Goal: Task Accomplishment & Management: Complete application form

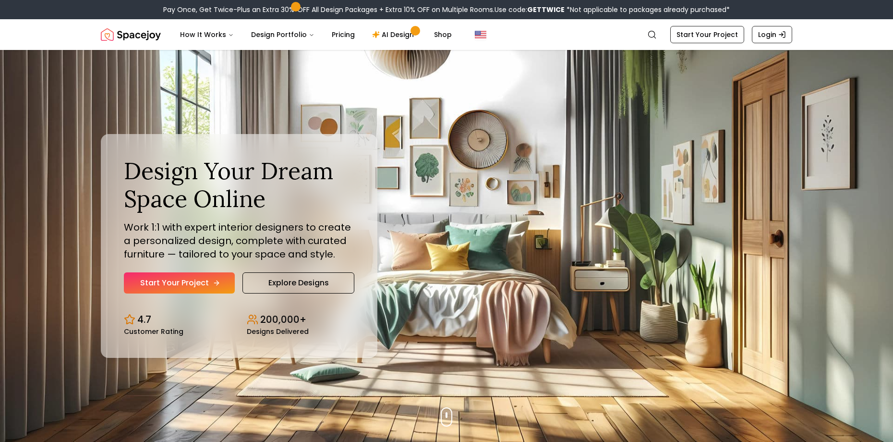
click at [222, 287] on link "Start Your Project" at bounding box center [179, 282] width 111 height 21
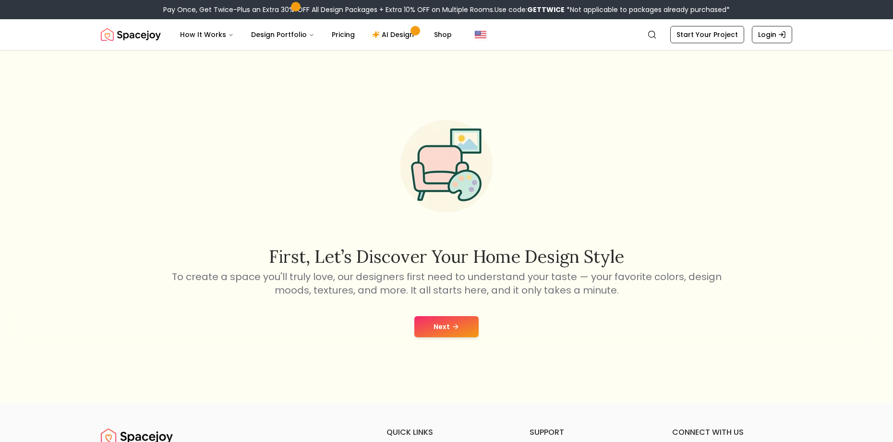
scroll to position [48, 0]
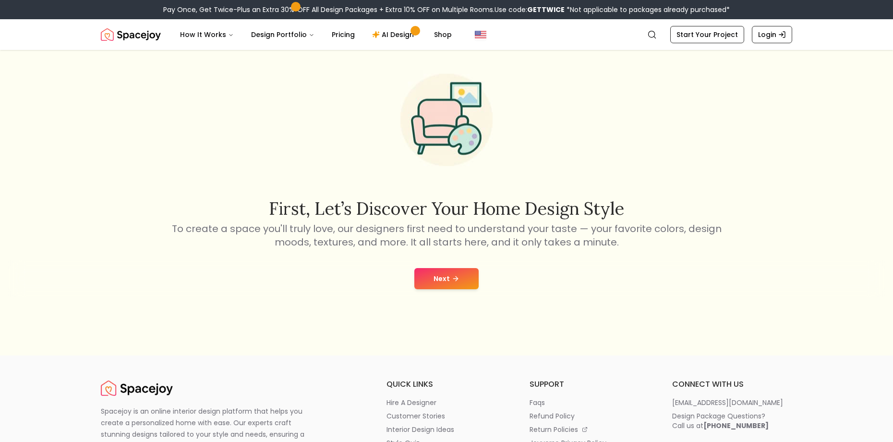
click at [433, 292] on div "Next" at bounding box center [447, 278] width 878 height 36
click at [448, 283] on button "Next" at bounding box center [446, 278] width 64 height 21
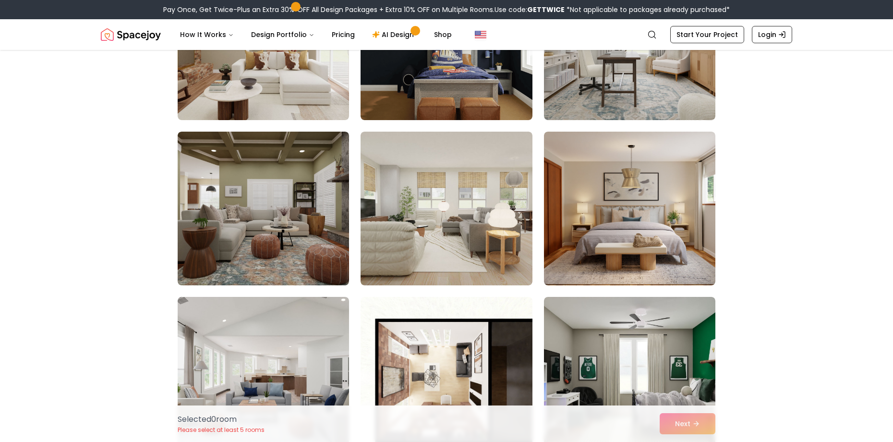
scroll to position [496, 0]
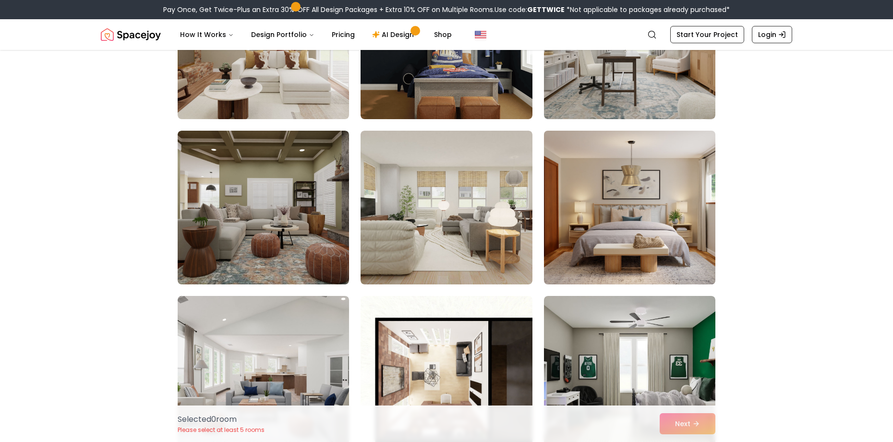
click at [657, 240] on img at bounding box center [630, 207] width 180 height 161
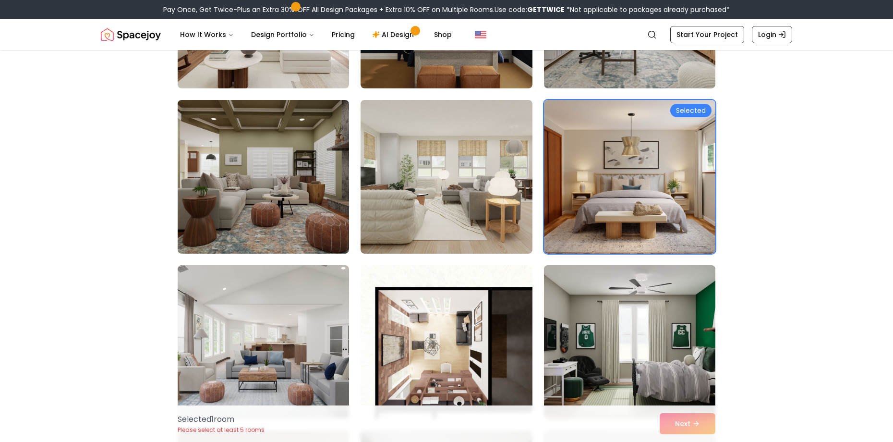
scroll to position [544, 0]
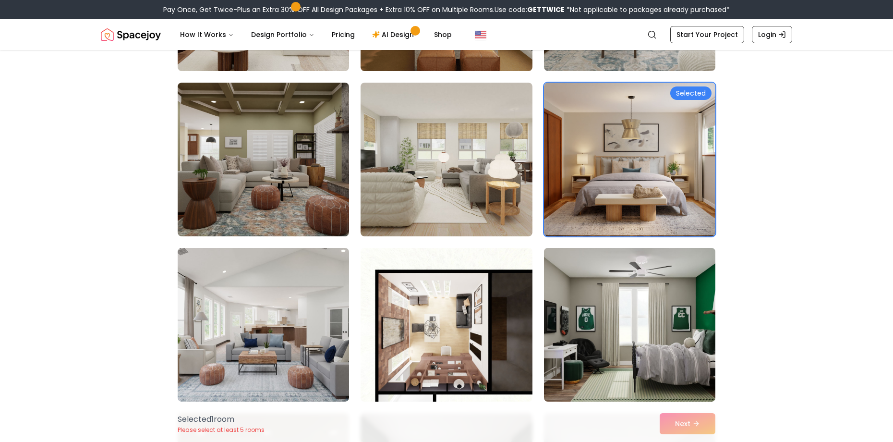
click at [663, 347] on img at bounding box center [630, 324] width 180 height 161
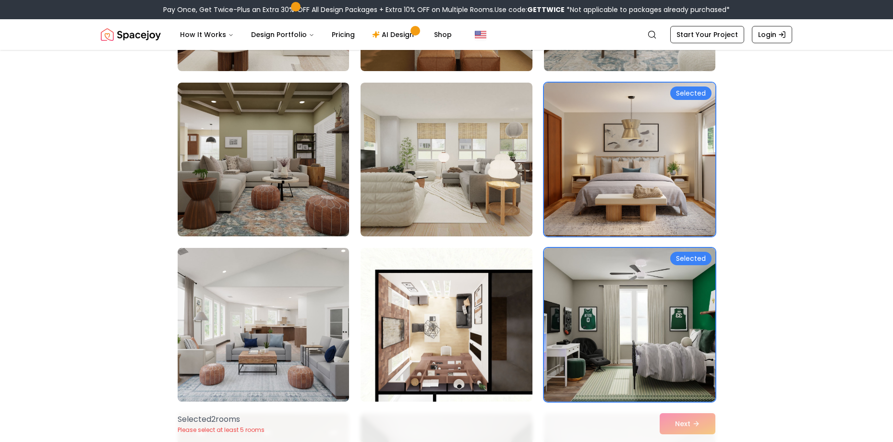
click at [687, 426] on div "Selected 2 room s Please select at least 5 rooms Next" at bounding box center [446, 423] width 553 height 36
click at [690, 420] on div "Selected 2 room s Please select at least 5 rooms Next" at bounding box center [446, 423] width 553 height 36
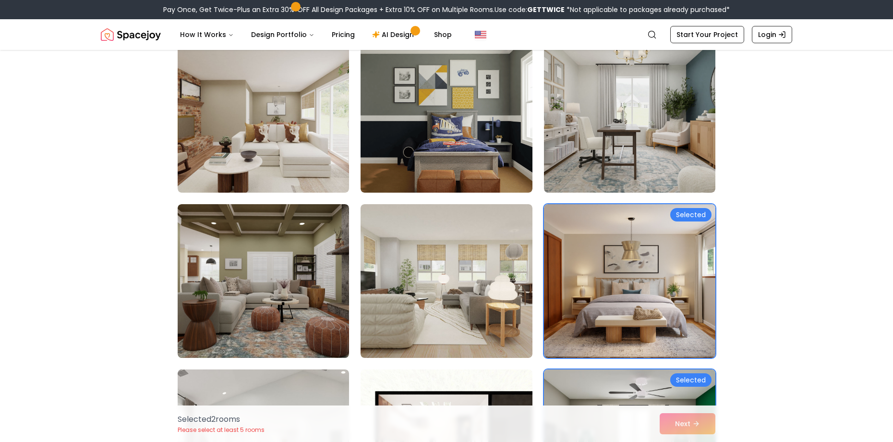
scroll to position [400, 0]
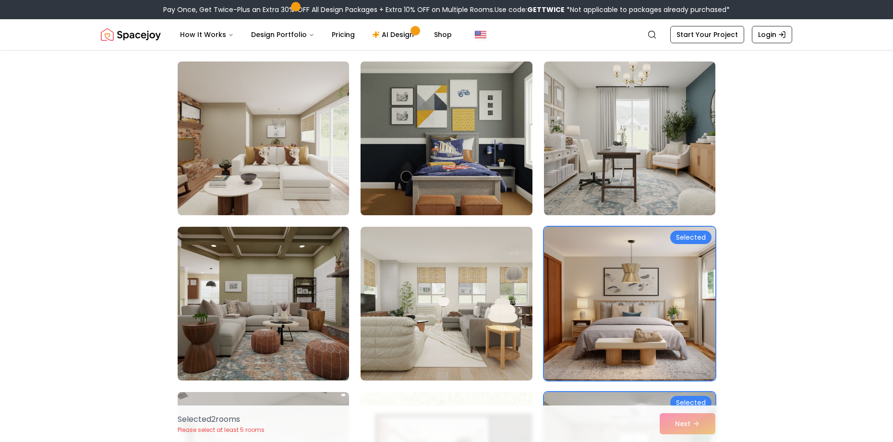
click at [465, 168] on img at bounding box center [446, 138] width 180 height 161
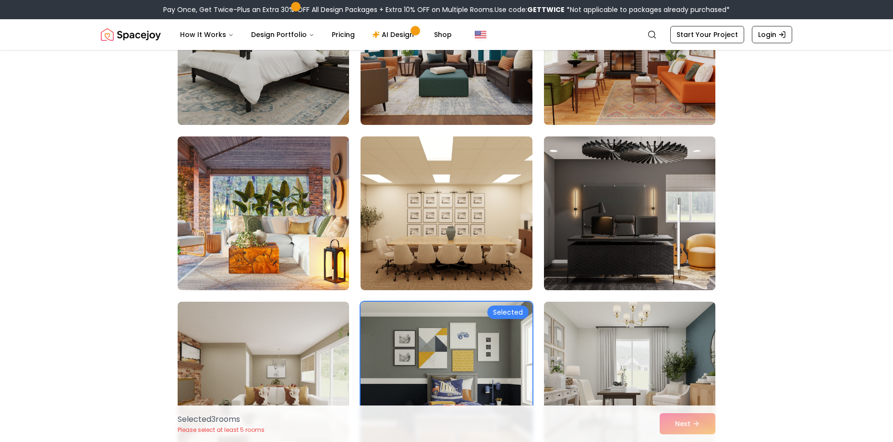
click at [630, 216] on img at bounding box center [630, 213] width 180 height 161
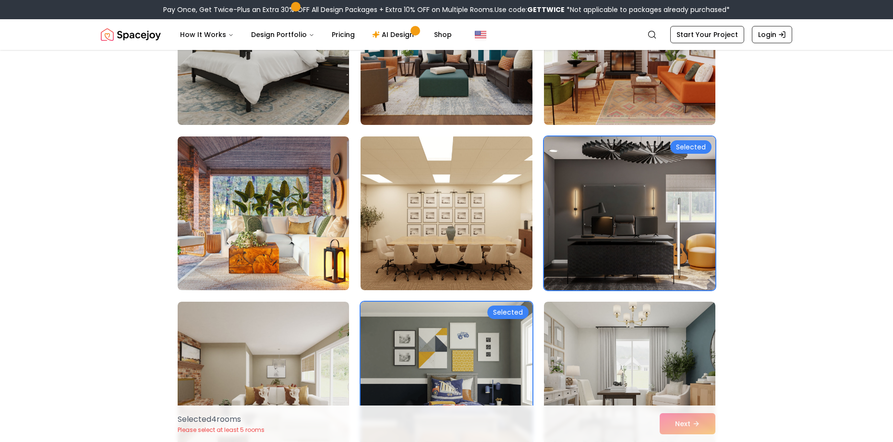
scroll to position [63, 0]
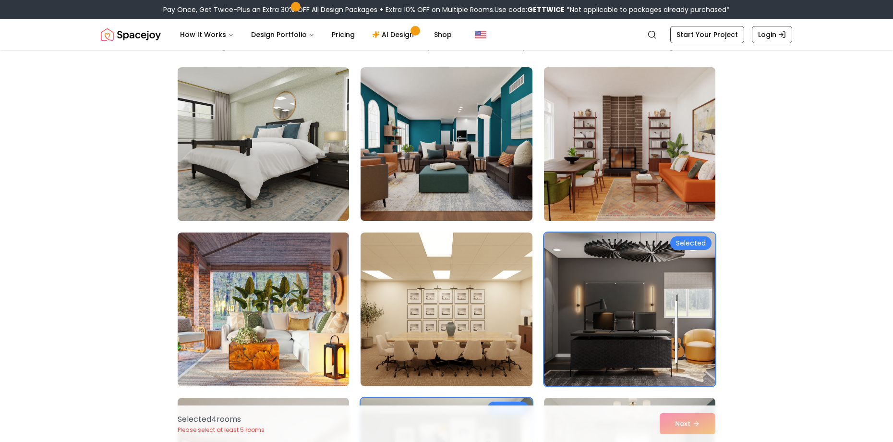
click at [636, 168] on img at bounding box center [630, 143] width 180 height 161
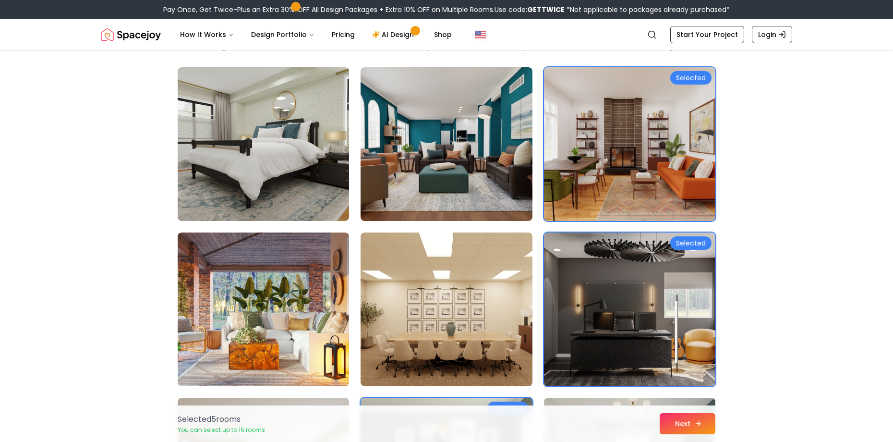
click at [690, 429] on button "Next" at bounding box center [688, 423] width 56 height 21
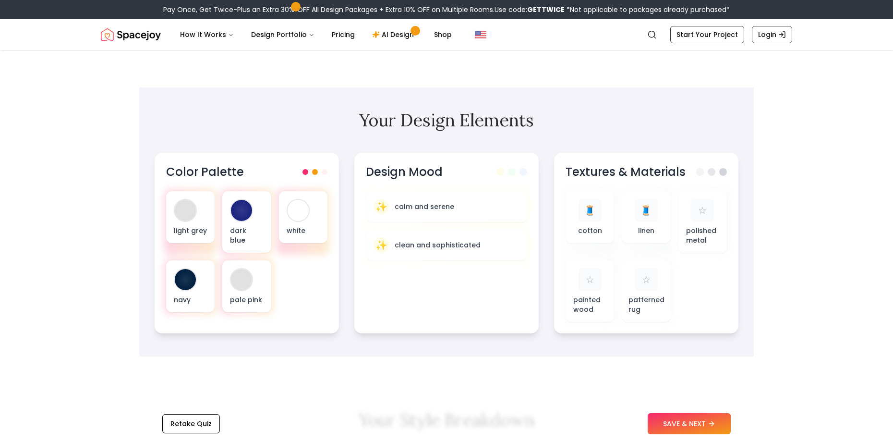
scroll to position [336, 0]
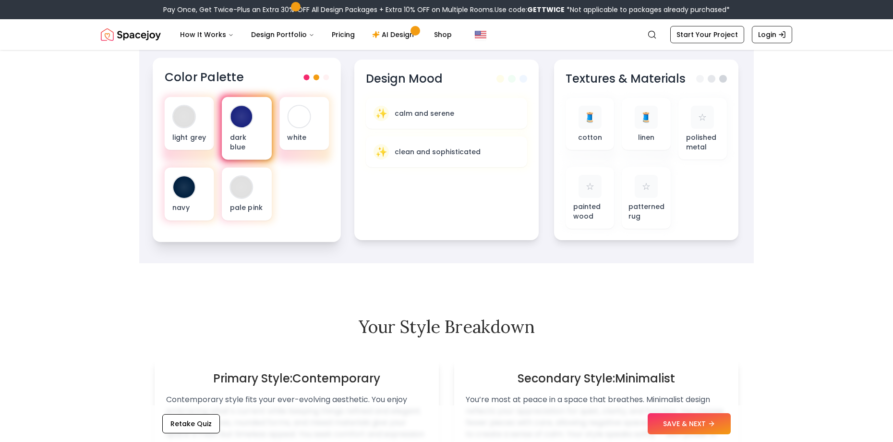
click at [223, 135] on div "dark blue" at bounding box center [246, 128] width 49 height 63
click at [309, 72] on div "Color Palette" at bounding box center [247, 78] width 165 height 16
drag, startPoint x: 304, startPoint y: 76, endPoint x: 269, endPoint y: 97, distance: 40.9
click at [303, 77] on div "Color Palette" at bounding box center [247, 78] width 165 height 16
click at [248, 132] on div "dark blue" at bounding box center [246, 128] width 49 height 63
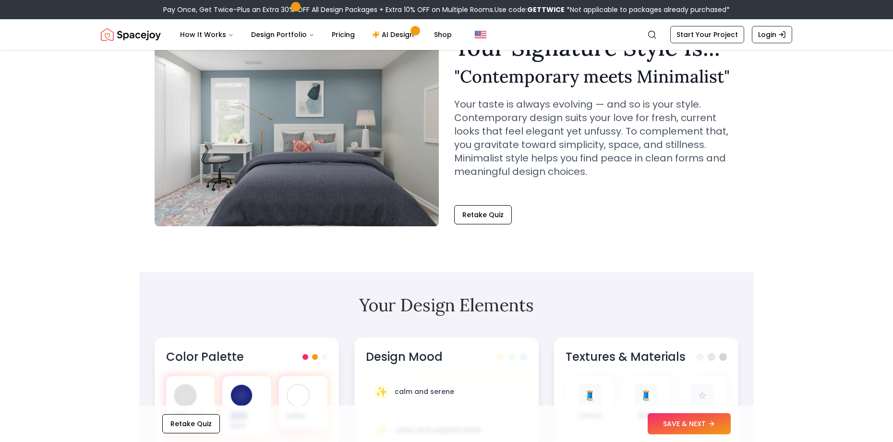
scroll to position [0, 0]
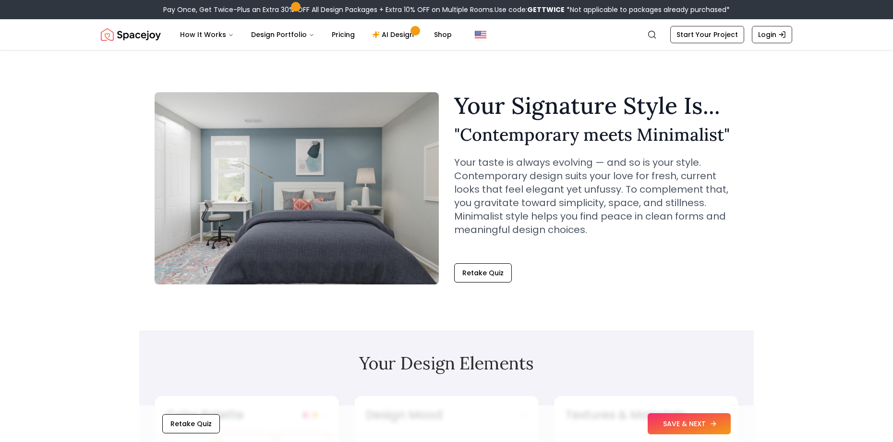
click at [719, 432] on button "SAVE & NEXT" at bounding box center [689, 423] width 83 height 21
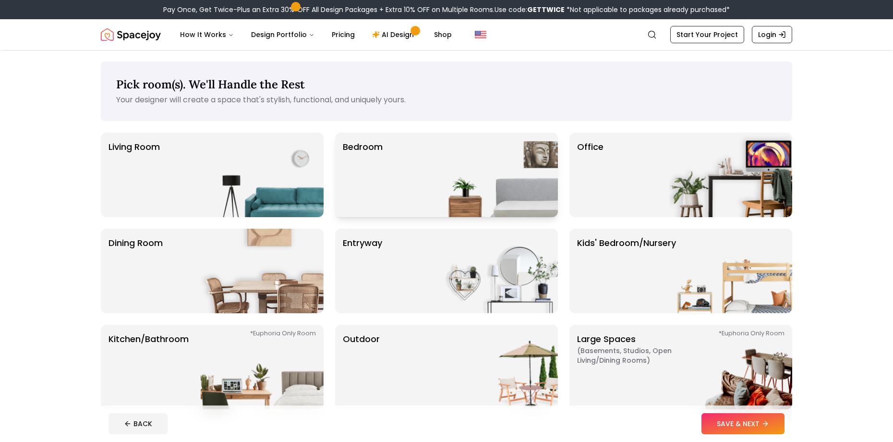
click at [386, 192] on div "Bedroom" at bounding box center [446, 175] width 223 height 85
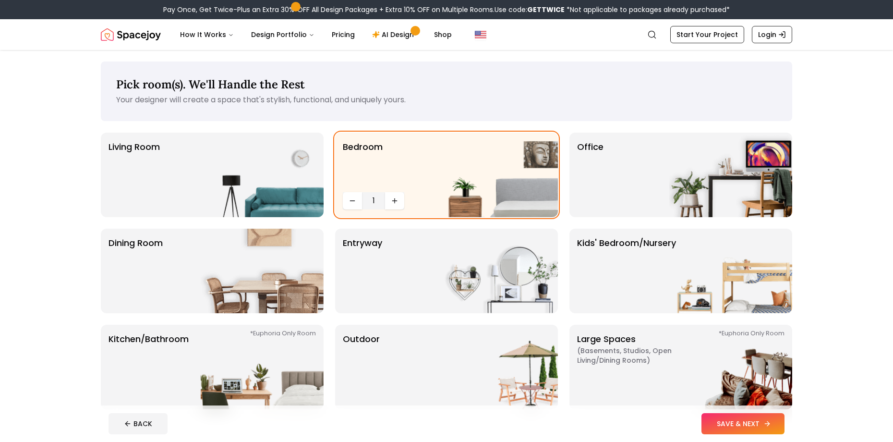
click at [712, 416] on button "SAVE & NEXT" at bounding box center [743, 423] width 83 height 21
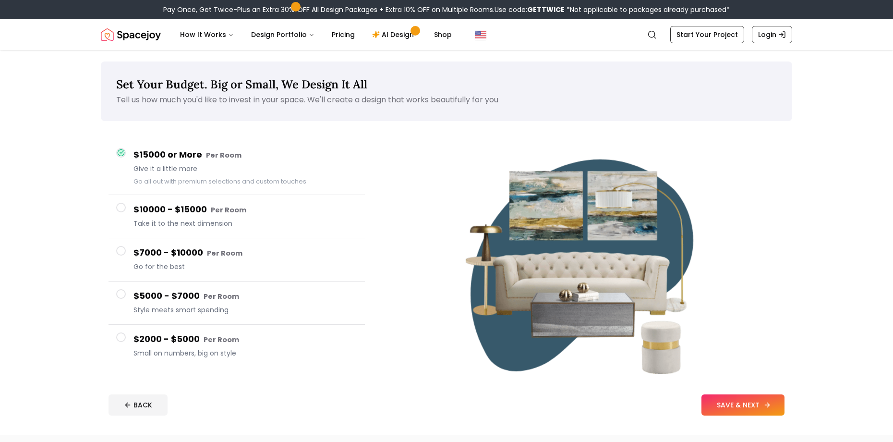
click at [738, 409] on button "SAVE & NEXT" at bounding box center [743, 404] width 83 height 21
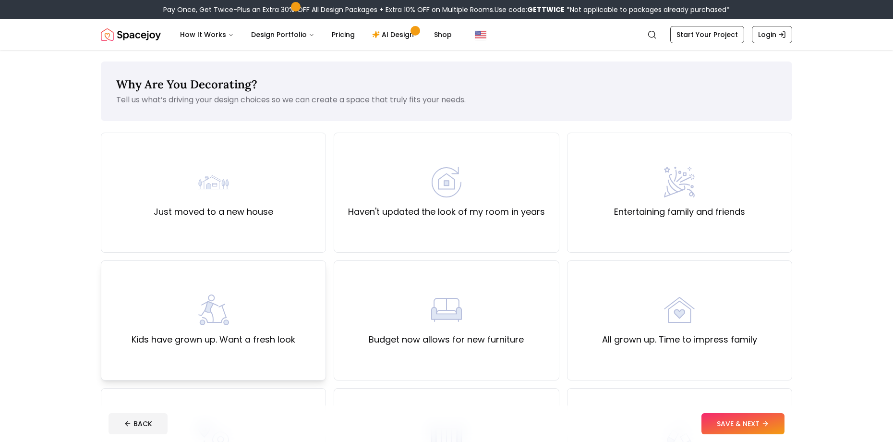
click at [214, 291] on div "Kids have grown up. Want a fresh look" at bounding box center [213, 320] width 225 height 120
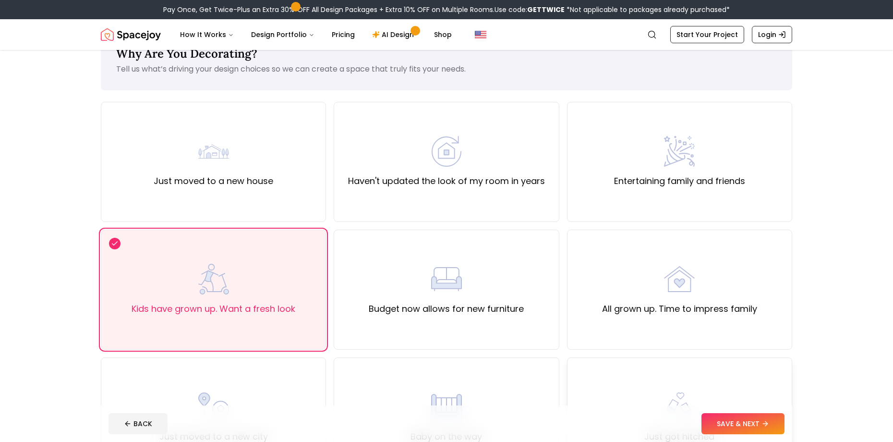
scroll to position [48, 0]
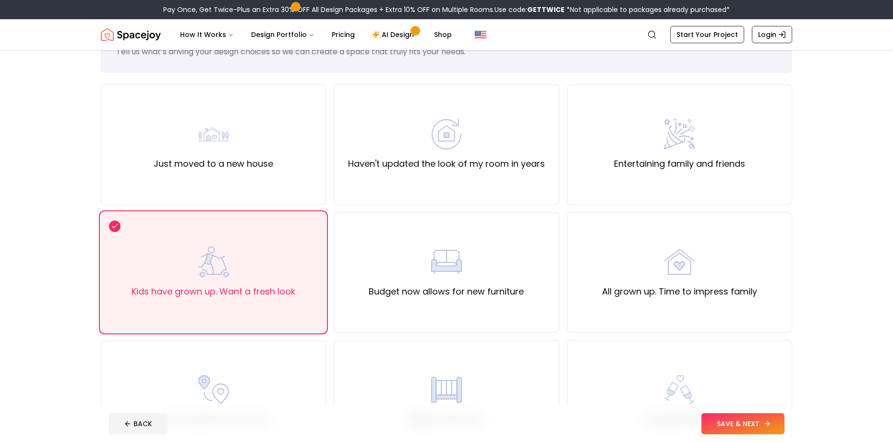
click at [724, 422] on button "SAVE & NEXT" at bounding box center [743, 423] width 83 height 21
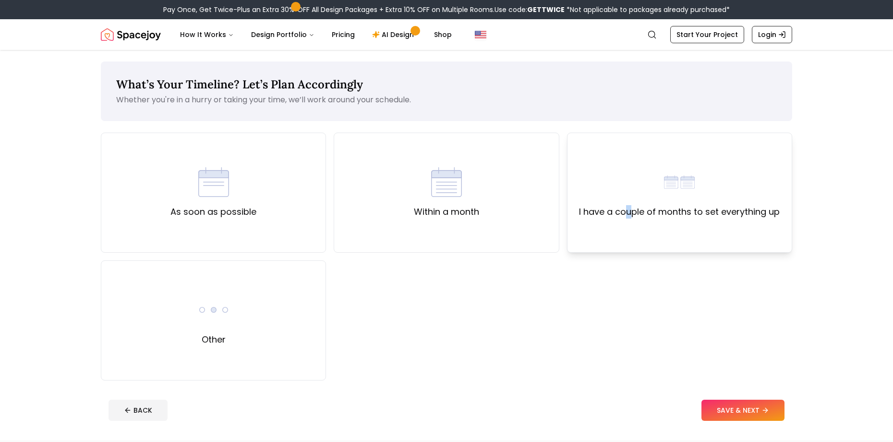
drag, startPoint x: 630, startPoint y: 225, endPoint x: 629, endPoint y: 231, distance: 6.7
click at [629, 231] on div "I have a couple of months to set everything up" at bounding box center [679, 193] width 225 height 120
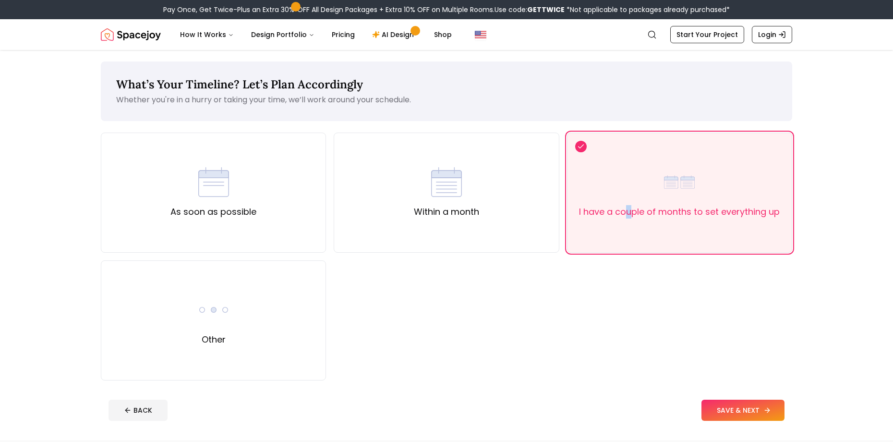
click at [753, 402] on button "SAVE & NEXT" at bounding box center [743, 410] width 83 height 21
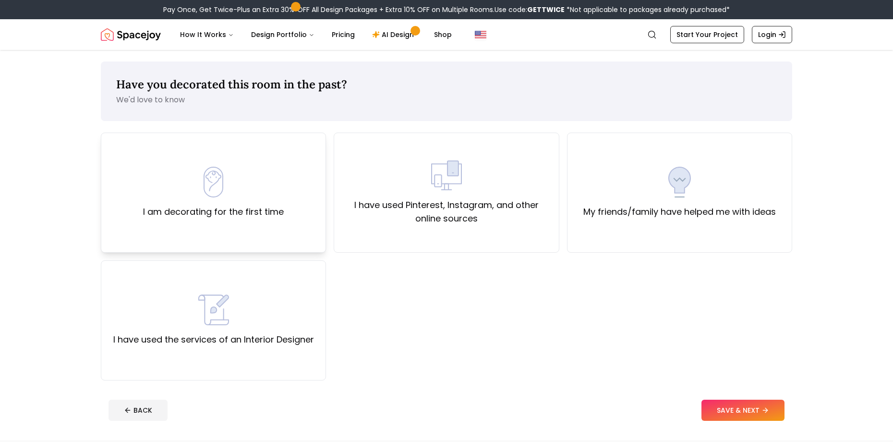
click at [239, 245] on div "I am decorating for the first time" at bounding box center [213, 193] width 225 height 120
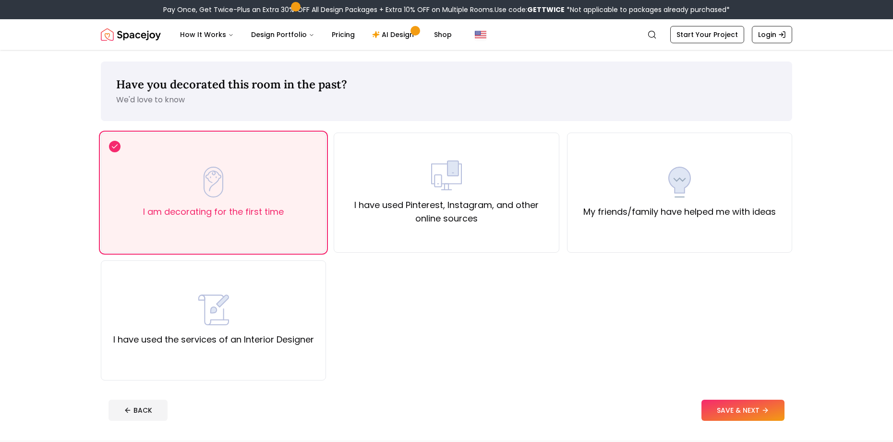
click at [762, 396] on footer "BACK SAVE & NEXT" at bounding box center [447, 410] width 692 height 36
click at [770, 403] on button "SAVE & NEXT" at bounding box center [743, 410] width 83 height 21
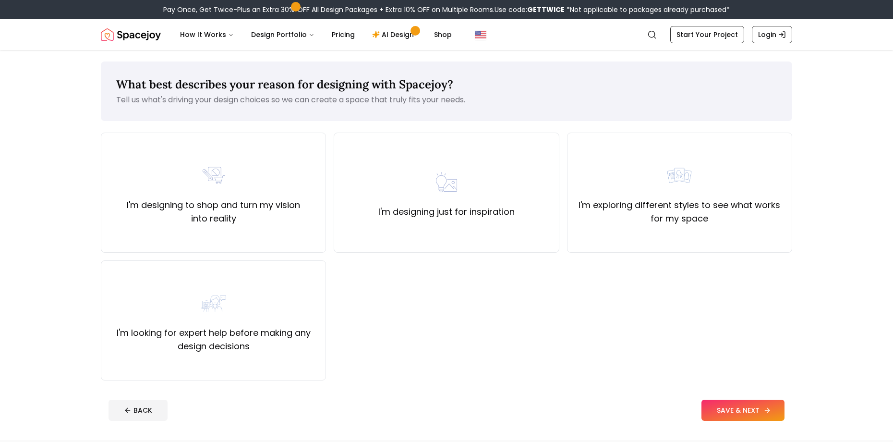
click at [770, 403] on button "SAVE & NEXT" at bounding box center [743, 410] width 83 height 21
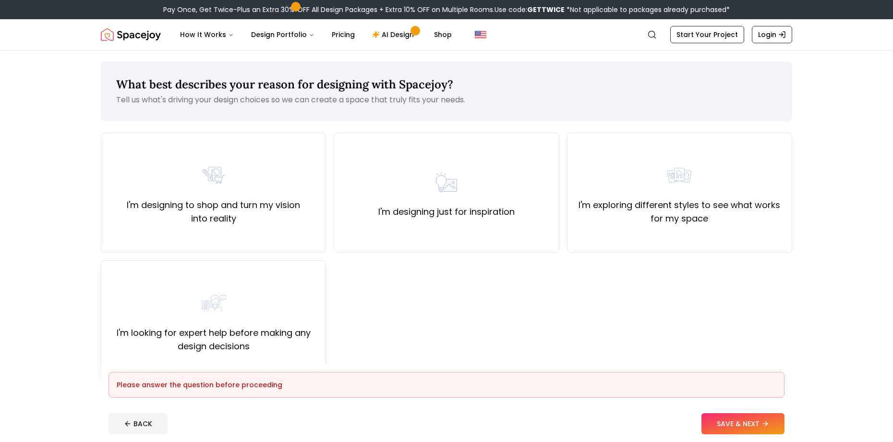
click at [276, 276] on div "I'm looking for expert help before making any design decisions" at bounding box center [213, 320] width 225 height 120
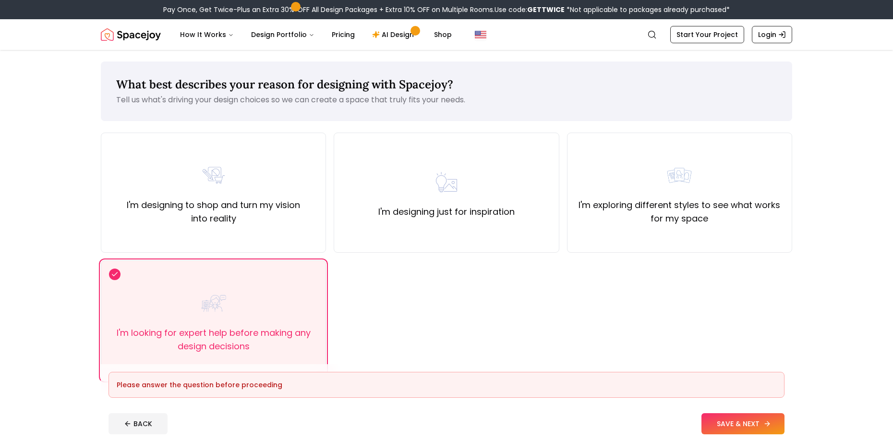
click at [742, 427] on button "SAVE & NEXT" at bounding box center [743, 423] width 83 height 21
